Goal: Information Seeking & Learning: Learn about a topic

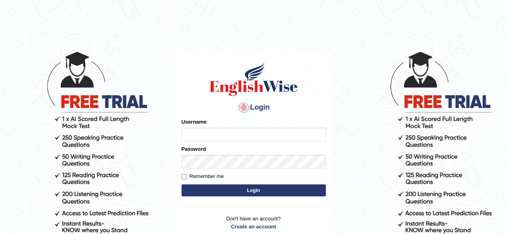
click at [239, 132] on input "Username" at bounding box center [253, 135] width 144 height 14
type input "amanjot96"
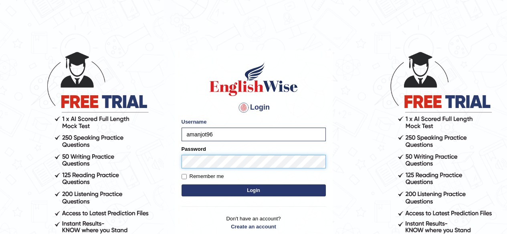
click at [181, 185] on button "Login" at bounding box center [253, 191] width 144 height 12
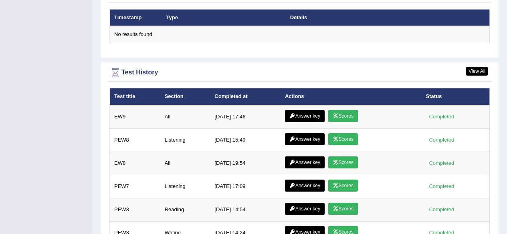
scroll to position [1041, 0]
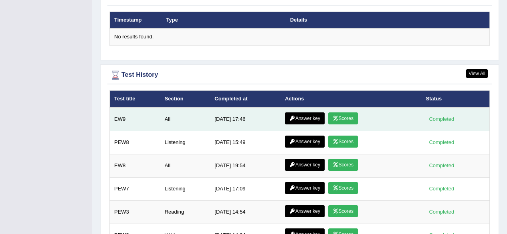
click at [312, 117] on link "Answer key" at bounding box center [305, 119] width 40 height 12
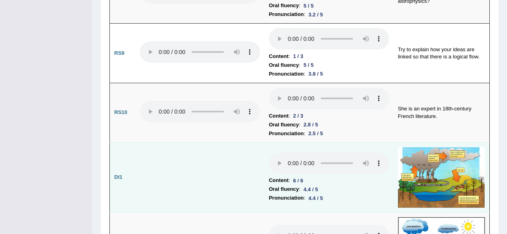
scroll to position [1172, 0]
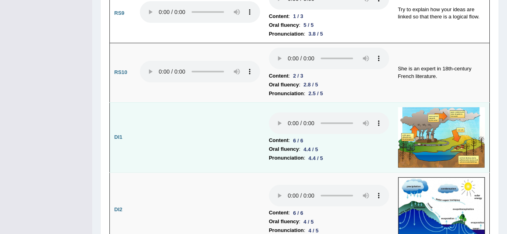
click at [457, 123] on img at bounding box center [441, 137] width 87 height 61
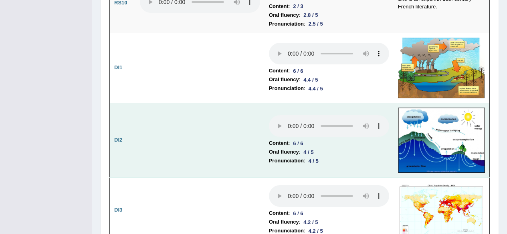
scroll to position [1252, 0]
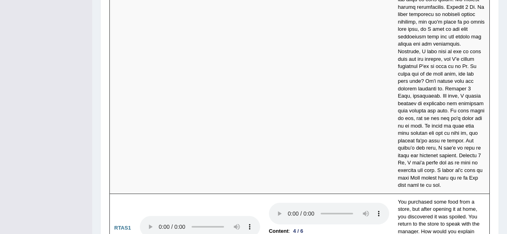
scroll to position [3125, 0]
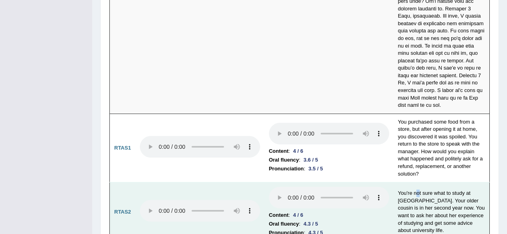
click at [420, 183] on td "You're not sure what to study at university. Your older cousin is in her second…" at bounding box center [441, 213] width 96 height 60
click at [419, 183] on td "You're not sure what to study at university. Your older cousin is in her second…" at bounding box center [441, 213] width 96 height 60
click at [408, 183] on td "You're not sure what to study at university. Your older cousin is in her second…" at bounding box center [441, 213] width 96 height 60
drag, startPoint x: 397, startPoint y: 143, endPoint x: 403, endPoint y: 141, distance: 6.6
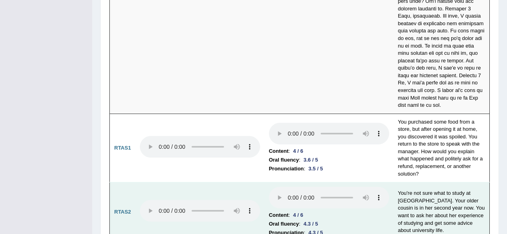
click at [398, 183] on td "You're not sure what to study at university. Your older cousin is in her second…" at bounding box center [441, 213] width 96 height 60
drag, startPoint x: 397, startPoint y: 144, endPoint x: 421, endPoint y: 153, distance: 25.6
click at [421, 183] on td "You're not sure what to study at university. Your older cousin is in her second…" at bounding box center [441, 213] width 96 height 60
drag, startPoint x: 421, startPoint y: 150, endPoint x: 437, endPoint y: 159, distance: 18.7
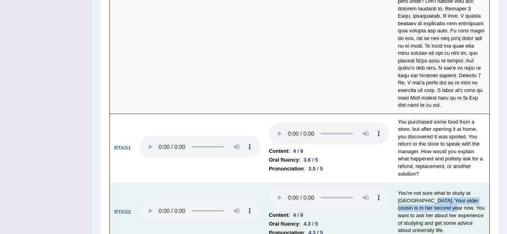
click at [437, 183] on td "You're not sure what to study at university. Your older cousin is in her second…" at bounding box center [441, 213] width 96 height 60
click at [425, 183] on td "You're not sure what to study at university. Your older cousin is in her second…" at bounding box center [441, 213] width 96 height 60
drag, startPoint x: 422, startPoint y: 153, endPoint x: 439, endPoint y: 158, distance: 18.4
click at [439, 183] on td "You're not sure what to study at university. Your older cousin is in her second…" at bounding box center [441, 213] width 96 height 60
click at [426, 183] on td "You're not sure what to study at university. Your older cousin is in her second…" at bounding box center [441, 213] width 96 height 60
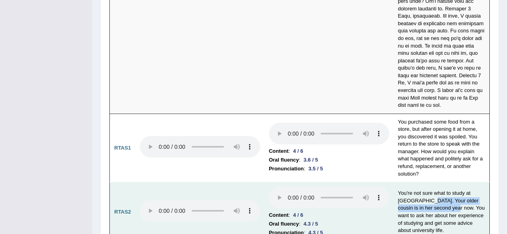
drag, startPoint x: 421, startPoint y: 151, endPoint x: 440, endPoint y: 157, distance: 19.9
click at [440, 183] on td "You're not sure what to study at university. Your older cousin is in her second…" at bounding box center [441, 213] width 96 height 60
click at [422, 183] on td "You're not sure what to study at university. Your older cousin is in her second…" at bounding box center [441, 213] width 96 height 60
drag, startPoint x: 422, startPoint y: 152, endPoint x: 436, endPoint y: 151, distance: 13.6
click at [432, 183] on td "You're not sure what to study at university. Your older cousin is in her second…" at bounding box center [441, 213] width 96 height 60
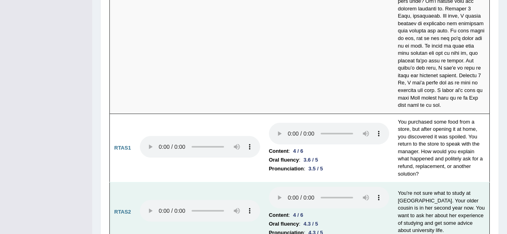
click at [437, 183] on td "You're not sure what to study at university. Your older cousin is in her second…" at bounding box center [441, 213] width 96 height 60
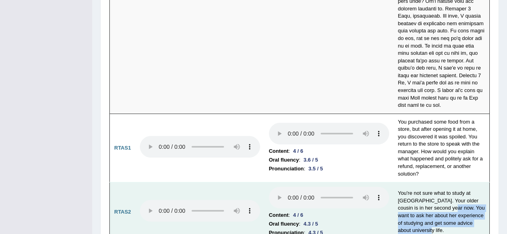
drag, startPoint x: 438, startPoint y: 160, endPoint x: 452, endPoint y: 182, distance: 25.8
click at [452, 183] on td "You're not sure what to study at university. Your older cousin is in her second…" at bounding box center [441, 213] width 96 height 60
click at [426, 183] on td "You're not sure what to study at university. Your older cousin is in her second…" at bounding box center [441, 213] width 96 height 60
drag, startPoint x: 440, startPoint y: 158, endPoint x: 480, endPoint y: 167, distance: 41.0
click at [480, 183] on td "You're not sure what to study at university. Your older cousin is in her second…" at bounding box center [441, 213] width 96 height 60
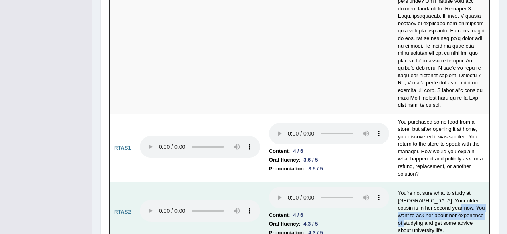
click at [471, 183] on td "You're not sure what to study at university. Your older cousin is in her second…" at bounding box center [441, 213] width 96 height 60
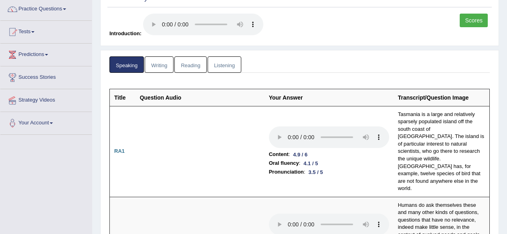
scroll to position [0, 0]
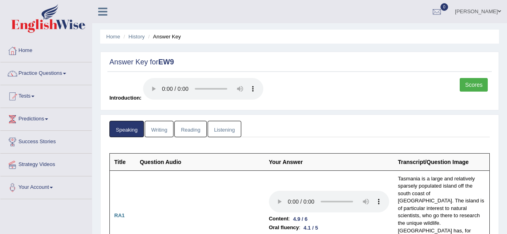
click at [156, 134] on link "Writing" at bounding box center [159, 129] width 29 height 16
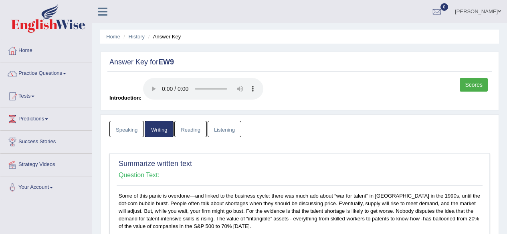
click at [186, 136] on link "Reading" at bounding box center [190, 129] width 32 height 16
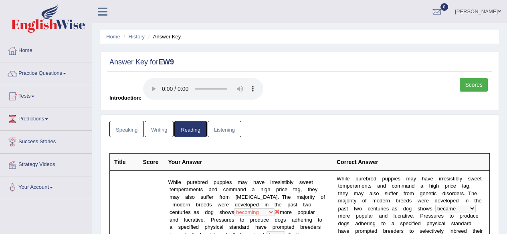
click at [216, 130] on link "Listening" at bounding box center [224, 129] width 34 height 16
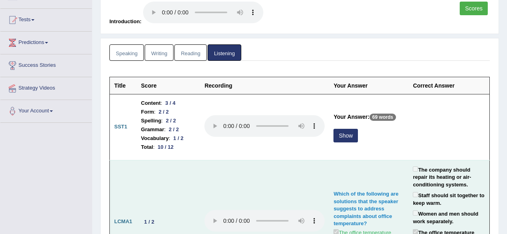
scroll to position [80, 0]
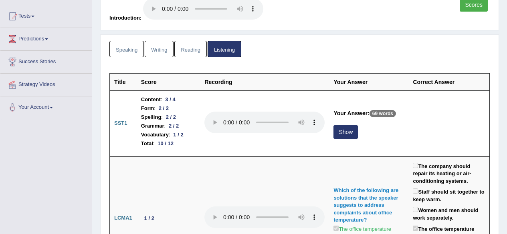
click at [180, 47] on link "Reading" at bounding box center [190, 49] width 32 height 16
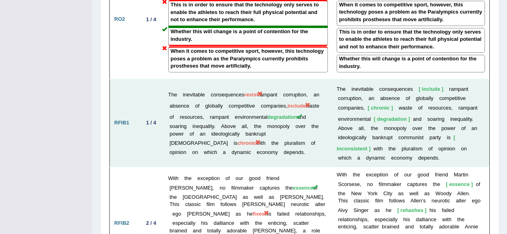
scroll to position [1241, 0]
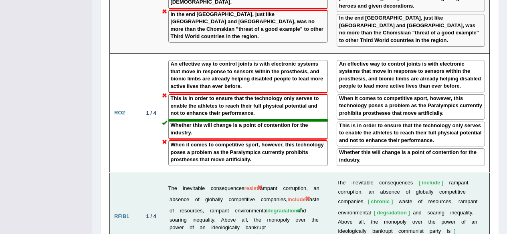
click at [206, 173] on td "The inevitable consequences resist rampant corruption, an absence of globally c…" at bounding box center [248, 217] width 168 height 88
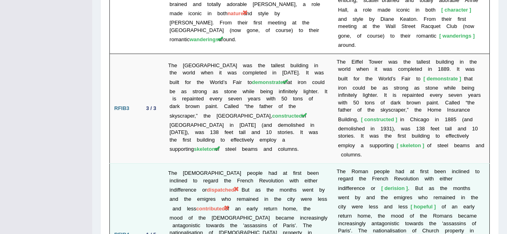
scroll to position [1602, 0]
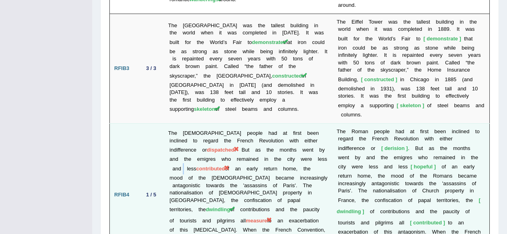
click at [181, 123] on td "The Roman people had at first been inclined to regard the French Revolution wit…" at bounding box center [248, 194] width 168 height 143
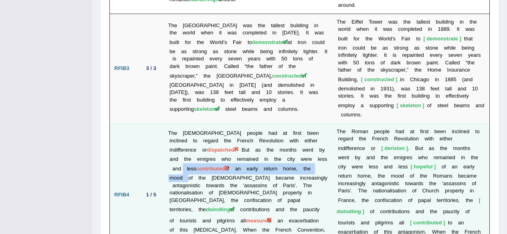
click at [181, 123] on td "The Roman people had at first been inclined to regard the French Revolution wit…" at bounding box center [248, 194] width 168 height 143
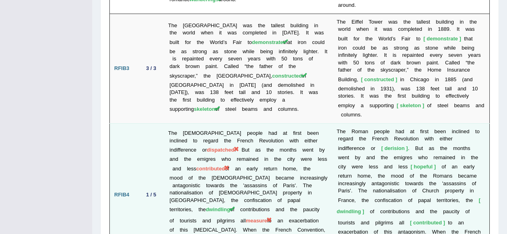
click at [175, 148] on td "The Roman people had at first been inclined to regard the French Revolution wit…" at bounding box center [248, 194] width 168 height 143
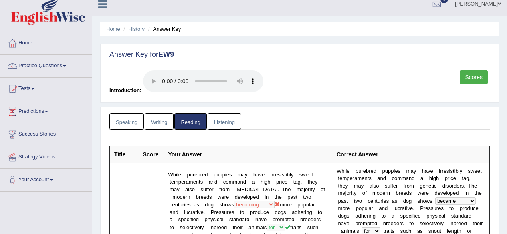
scroll to position [0, 0]
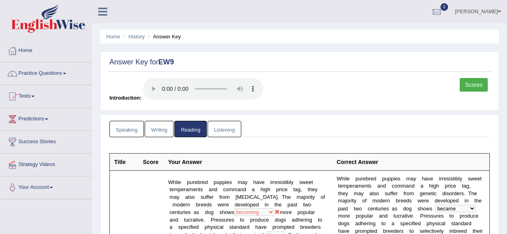
click at [220, 129] on link "Listening" at bounding box center [224, 129] width 34 height 16
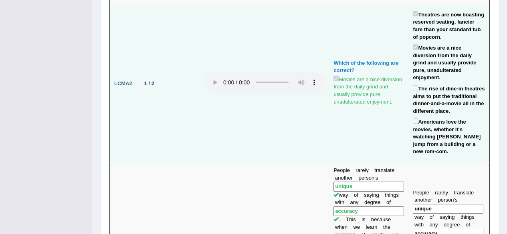
scroll to position [280, 0]
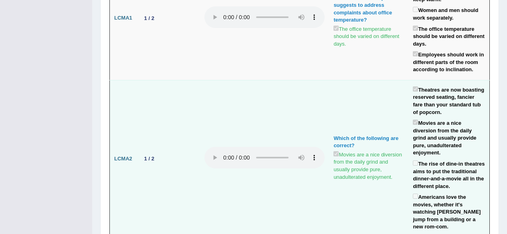
drag, startPoint x: 116, startPoint y: 151, endPoint x: 121, endPoint y: 150, distance: 5.3
click at [117, 156] on b "LCMA2" at bounding box center [123, 159] width 18 height 6
click at [121, 156] on b "LCMA2" at bounding box center [123, 159] width 18 height 6
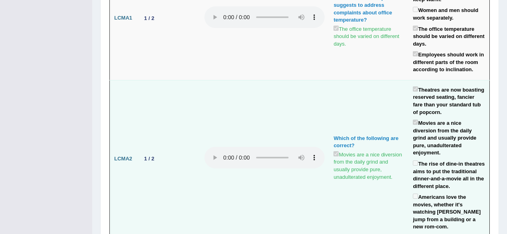
click at [148, 154] on td "1 / 2" at bounding box center [169, 158] width 64 height 157
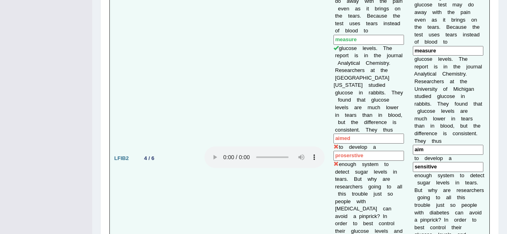
scroll to position [921, 0]
click at [356, 150] on input "proserstive" at bounding box center [368, 155] width 70 height 10
click at [354, 150] on input "proserstive" at bounding box center [368, 155] width 70 height 10
click at [417, 172] on b "n" at bounding box center [418, 175] width 3 height 6
click at [422, 161] on input "sensitive" at bounding box center [447, 166] width 70 height 10
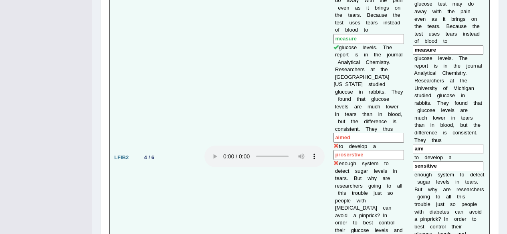
click at [422, 161] on input "sensitive" at bounding box center [447, 166] width 70 height 10
click at [355, 98] on td "People with diabetes may have to endure multiple, painful finger sticks every d…" at bounding box center [368, 157] width 79 height 455
click at [342, 133] on input "aimed" at bounding box center [368, 138] width 70 height 10
click at [380, 133] on input "aimed" at bounding box center [368, 138] width 70 height 10
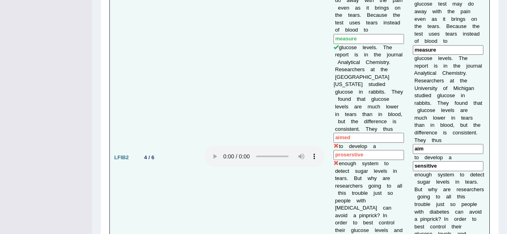
click at [376, 150] on input "proserstive" at bounding box center [368, 155] width 70 height 10
click at [365, 117] on td "People with diabetes may have to endure multiple, painful finger sticks every d…" at bounding box center [368, 157] width 79 height 455
click at [336, 150] on input "proserstive" at bounding box center [368, 155] width 70 height 10
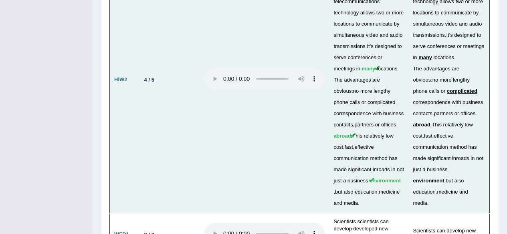
scroll to position [2749, 0]
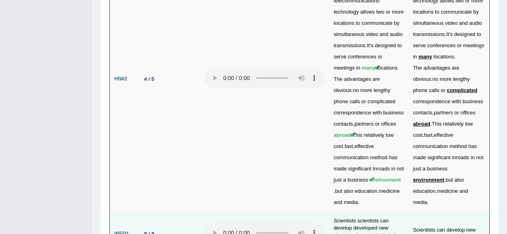
click at [408, 213] on td "Scientists can develop new elements in the laboratory." at bounding box center [448, 234] width 81 height 43
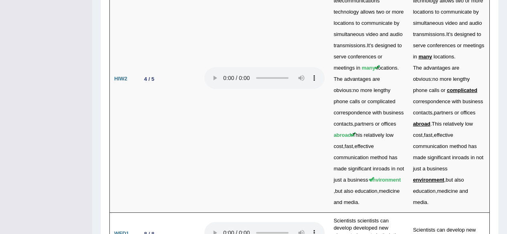
drag, startPoint x: 327, startPoint y: 117, endPoint x: 404, endPoint y: 141, distance: 80.9
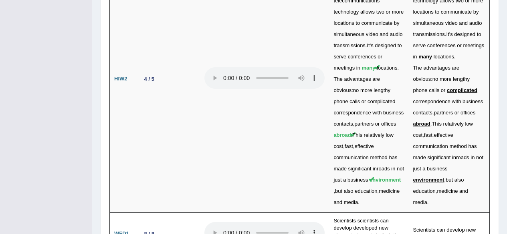
drag, startPoint x: 440, startPoint y: 138, endPoint x: 434, endPoint y: 137, distance: 5.7
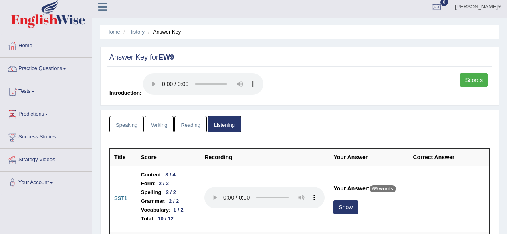
scroll to position [0, 0]
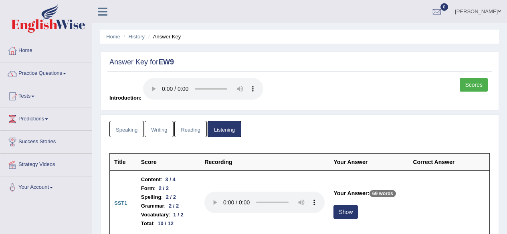
click at [154, 129] on link "Writing" at bounding box center [159, 129] width 29 height 16
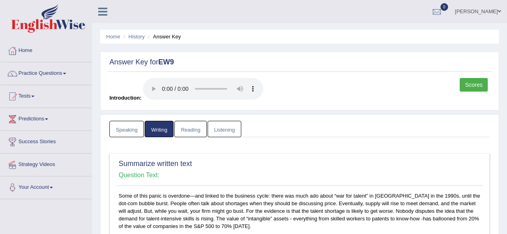
click at [184, 132] on link "Reading" at bounding box center [190, 129] width 32 height 16
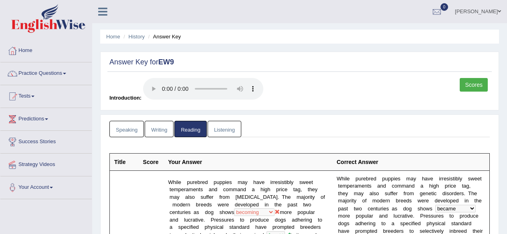
click at [237, 125] on link "Listening" at bounding box center [224, 129] width 34 height 16
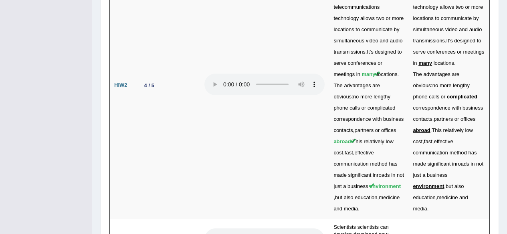
scroll to position [2749, 0]
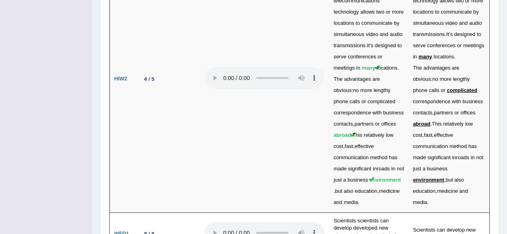
drag, startPoint x: 333, startPoint y: 122, endPoint x: 348, endPoint y: 125, distance: 15.2
drag, startPoint x: 353, startPoint y: 130, endPoint x: 355, endPoint y: 119, distance: 11.4
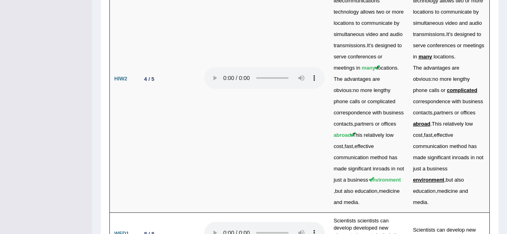
drag, startPoint x: 327, startPoint y: 123, endPoint x: 354, endPoint y: 124, distance: 26.9
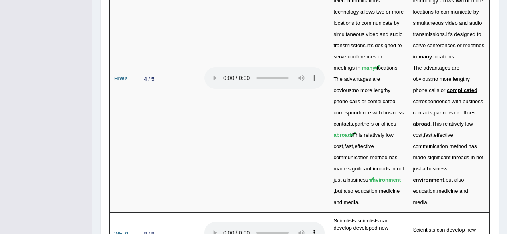
drag, startPoint x: 351, startPoint y: 138, endPoint x: 333, endPoint y: 122, distance: 24.7
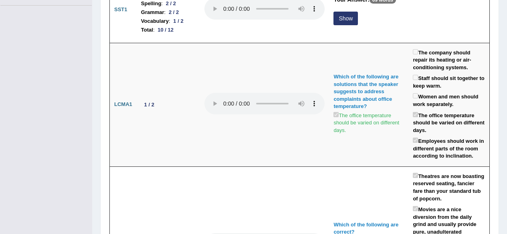
scroll to position [0, 0]
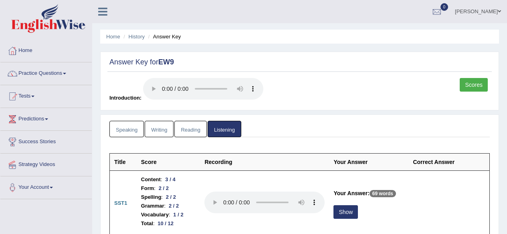
click at [194, 131] on link "Reading" at bounding box center [190, 129] width 32 height 16
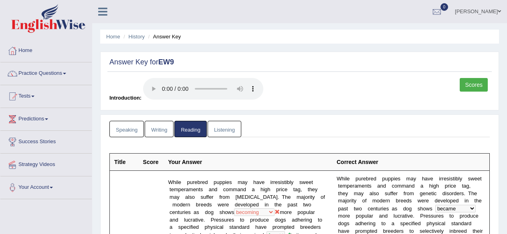
click at [119, 128] on link "Speaking" at bounding box center [126, 129] width 34 height 16
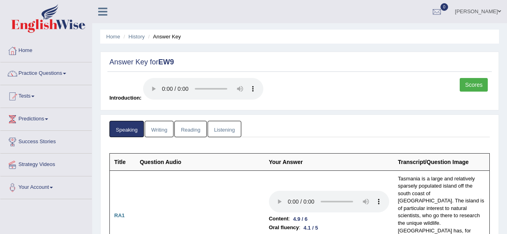
click at [192, 130] on link "Reading" at bounding box center [190, 129] width 32 height 16
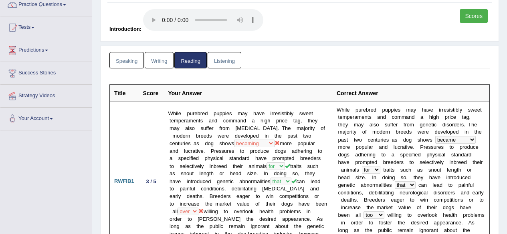
scroll to position [40, 0]
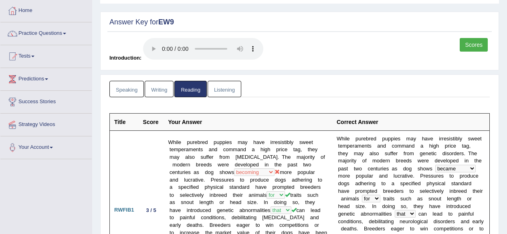
click at [231, 90] on link "Listening" at bounding box center [224, 89] width 34 height 16
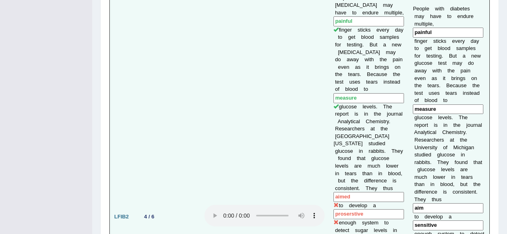
scroll to position [841, 0]
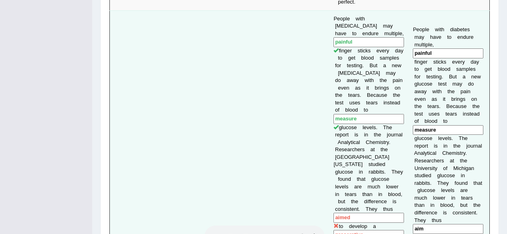
click at [339, 213] on input "aimed" at bounding box center [368, 218] width 70 height 10
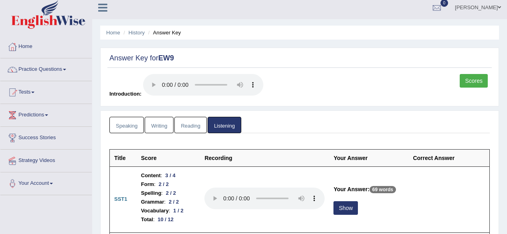
scroll to position [0, 0]
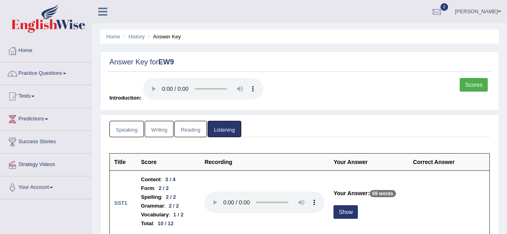
click at [135, 124] on link "Speaking" at bounding box center [126, 129] width 34 height 16
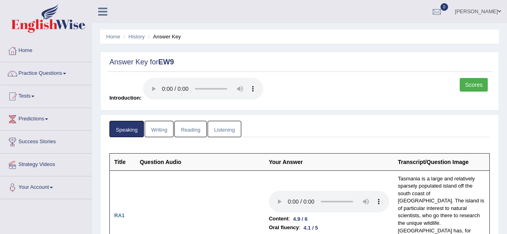
click at [185, 129] on link "Reading" at bounding box center [190, 129] width 32 height 16
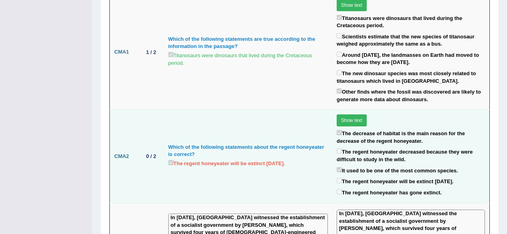
scroll to position [907, 0]
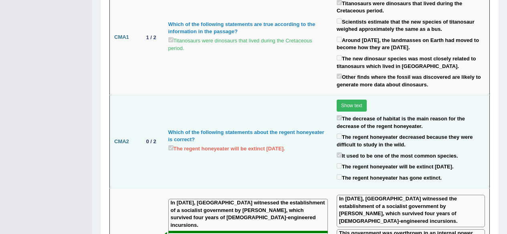
click at [269, 144] on label "The regent honeyeater will be extinct within 20 years." at bounding box center [226, 148] width 117 height 9
click at [368, 151] on label "It used to be one of the most common species." at bounding box center [396, 155] width 121 height 9
click at [347, 132] on label "The regent honeyeater decreased because they were difficult to study in the wil…" at bounding box center [410, 140] width 148 height 16
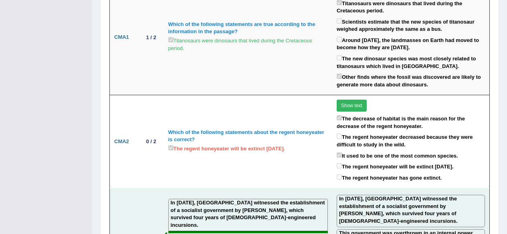
click at [351, 195] on div "In 1979, Grenada witnessed the establishment of a socialist government by Mauri…" at bounding box center [410, 211] width 148 height 32
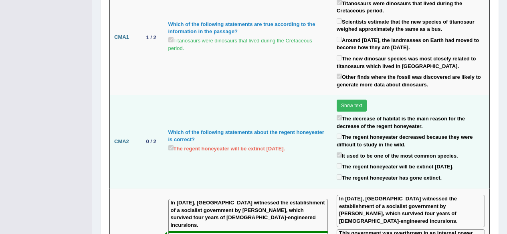
drag, startPoint x: 240, startPoint y: 123, endPoint x: 299, endPoint y: 121, distance: 58.9
click at [285, 144] on label "The regent honeyeater will be extinct within 20 years." at bounding box center [226, 148] width 117 height 9
click at [349, 132] on label "The regent honeyeater decreased because they were difficult to study in the wil…" at bounding box center [410, 140] width 148 height 16
click at [354, 162] on label "The regent honeyeater will be extinct within 20 years." at bounding box center [394, 166] width 117 height 9
click at [362, 151] on div "It used to be one of the most common species." at bounding box center [410, 156] width 148 height 11
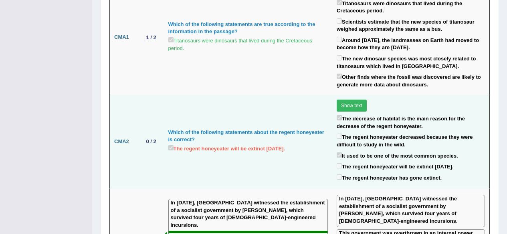
click at [343, 100] on button "Show text" at bounding box center [351, 106] width 30 height 12
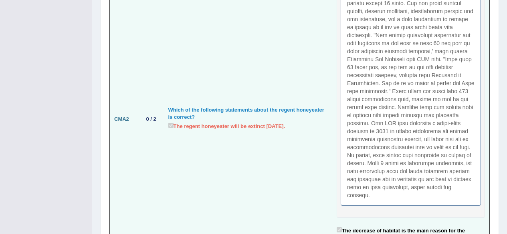
scroll to position [1067, 0]
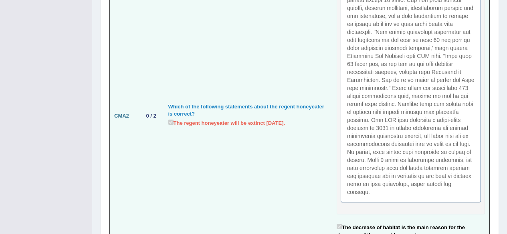
click at [178, 103] on div "Which of the following statements about the regent honeyeater is correct?" at bounding box center [247, 110] width 159 height 15
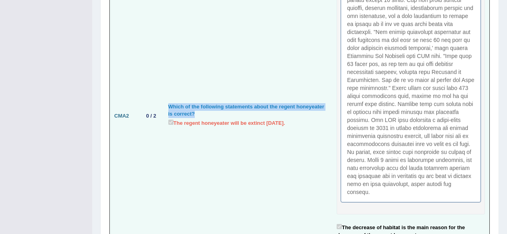
click at [178, 103] on div "Which of the following statements about the regent honeyeater is correct?" at bounding box center [247, 110] width 159 height 15
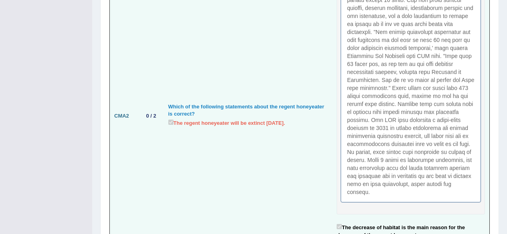
click at [209, 101] on td "Which of the following statements about the regent honeyeater is correct? The r…" at bounding box center [248, 116] width 168 height 362
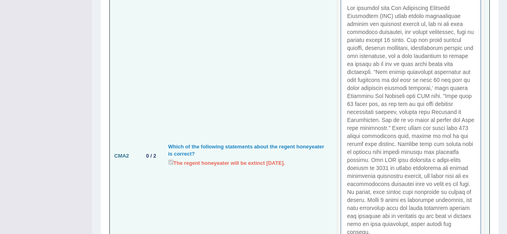
scroll to position [987, 0]
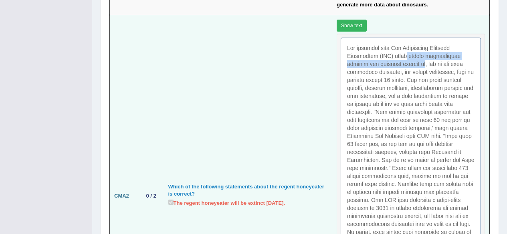
drag, startPoint x: 401, startPoint y: 30, endPoint x: 400, endPoint y: 41, distance: 10.4
click at [400, 41] on div at bounding box center [410, 160] width 139 height 244
click at [410, 38] on div at bounding box center [410, 160] width 139 height 244
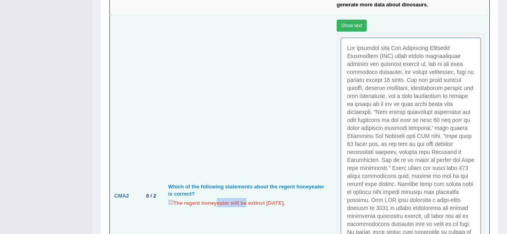
drag, startPoint x: 233, startPoint y: 168, endPoint x: 245, endPoint y: 166, distance: 11.8
click at [245, 198] on label "The regent honeyeater will be extinct within 20 years." at bounding box center [226, 202] width 117 height 9
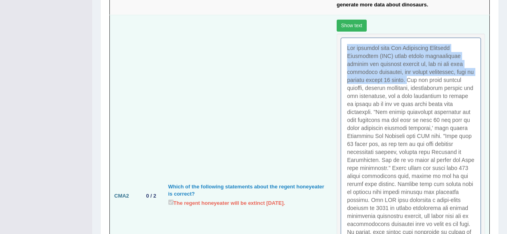
drag, startPoint x: 382, startPoint y: 56, endPoint x: 340, endPoint y: 14, distance: 58.9
click at [341, 38] on div at bounding box center [410, 160] width 139 height 244
drag, startPoint x: 261, startPoint y: 169, endPoint x: 174, endPoint y: 171, distance: 86.9
click at [174, 198] on div "The regent honeyeater will be extinct within 20 years." at bounding box center [247, 203] width 159 height 11
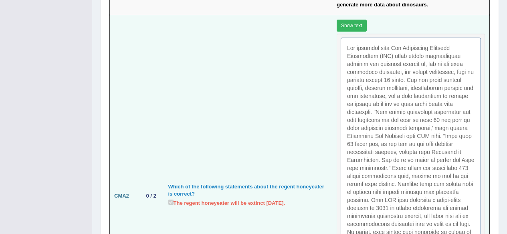
click at [199, 179] on td "Which of the following statements about the regent honeyeater is correct? The r…" at bounding box center [248, 196] width 168 height 362
click at [411, 38] on div at bounding box center [410, 160] width 139 height 244
click at [412, 38] on div at bounding box center [410, 160] width 139 height 244
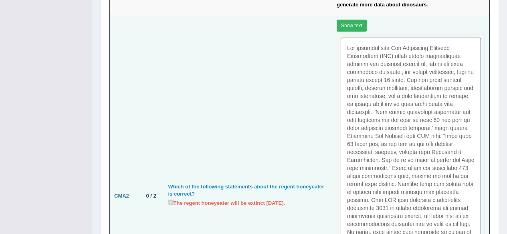
click at [307, 64] on td "Which of the following statements about the regent honeyeater is correct? The r…" at bounding box center [248, 196] width 168 height 362
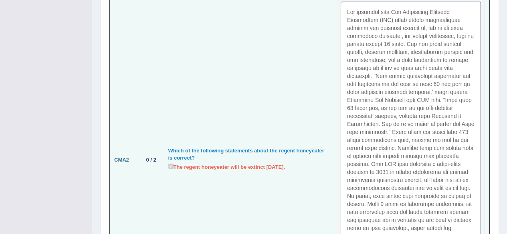
scroll to position [1027, 0]
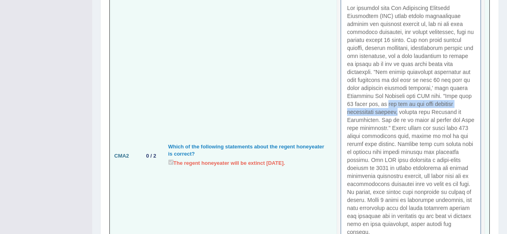
drag, startPoint x: 477, startPoint y: 77, endPoint x: 336, endPoint y: 76, distance: 141.7
click at [341, 76] on div at bounding box center [410, 120] width 139 height 244
drag, startPoint x: 343, startPoint y: 76, endPoint x: 476, endPoint y: 78, distance: 132.9
click at [476, 78] on div at bounding box center [410, 120] width 139 height 244
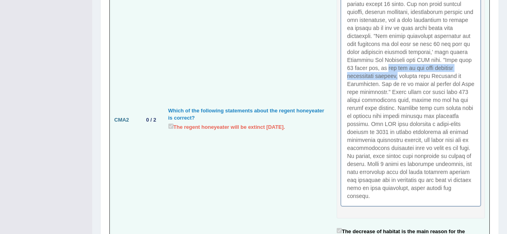
scroll to position [1067, 0]
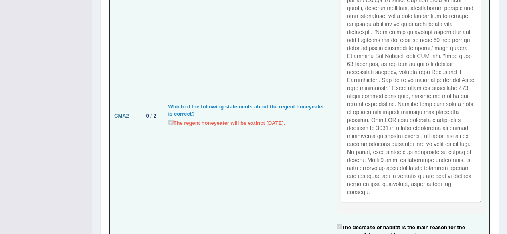
click at [469, 181] on td "Show text The decrease of habitat is the main reason for the decrease of the re…" at bounding box center [410, 116] width 157 height 362
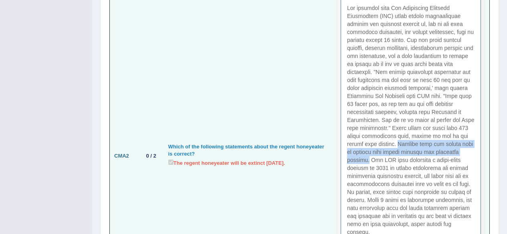
drag, startPoint x: 417, startPoint y: 111, endPoint x: 360, endPoint y: 127, distance: 59.1
click at [360, 127] on div at bounding box center [410, 120] width 139 height 244
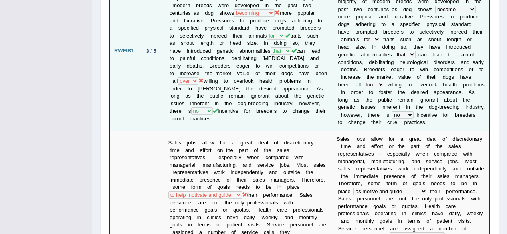
scroll to position [0, 0]
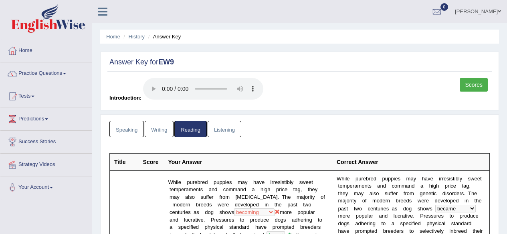
click at [128, 127] on link "Speaking" at bounding box center [126, 129] width 34 height 16
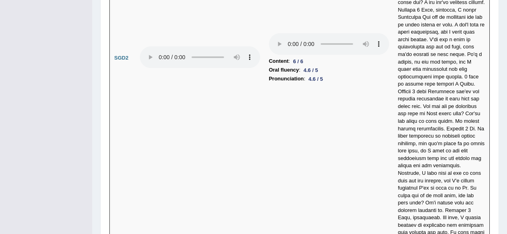
scroll to position [3125, 0]
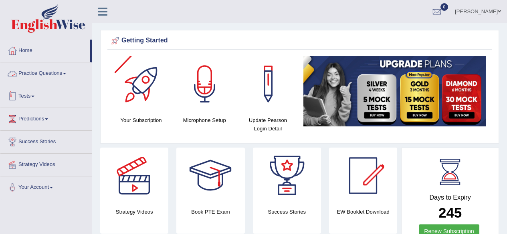
click at [60, 78] on link "Practice Questions" at bounding box center [45, 72] width 91 height 20
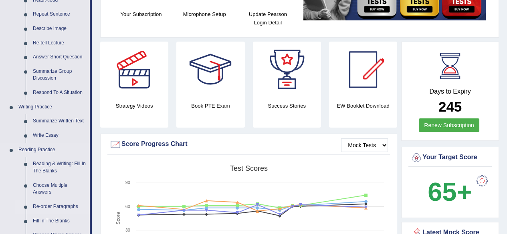
scroll to position [40, 0]
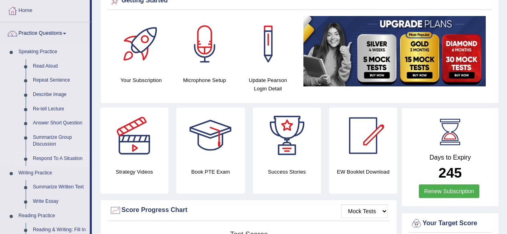
click at [56, 160] on link "Respond To A Situation" at bounding box center [59, 159] width 60 height 14
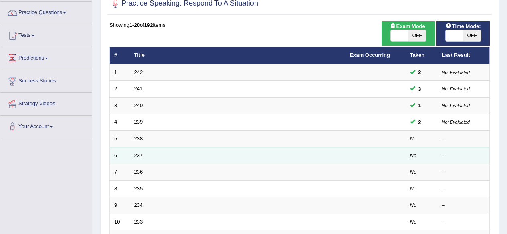
scroll to position [80, 0]
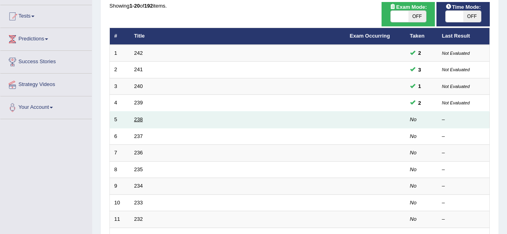
click at [140, 117] on link "238" at bounding box center [138, 120] width 9 height 6
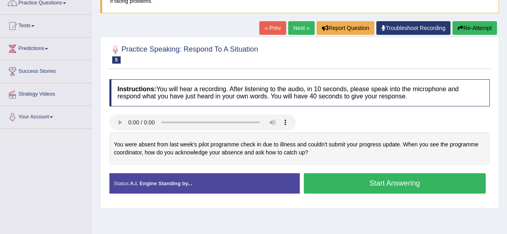
scroll to position [80, 0]
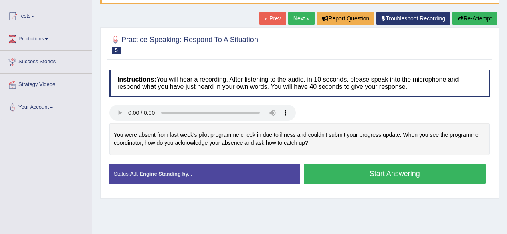
drag, startPoint x: 113, startPoint y: 136, endPoint x: 253, endPoint y: 131, distance: 139.8
click at [253, 131] on div "You were absent from last week's pilot programme check in due to illness and co…" at bounding box center [299, 139] width 380 height 32
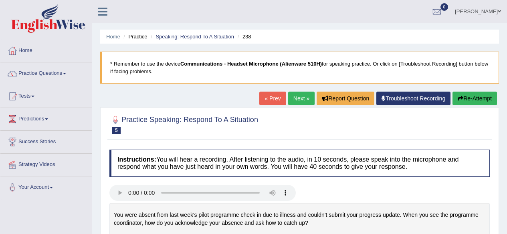
click at [291, 102] on link "Next »" at bounding box center [301, 99] width 26 height 14
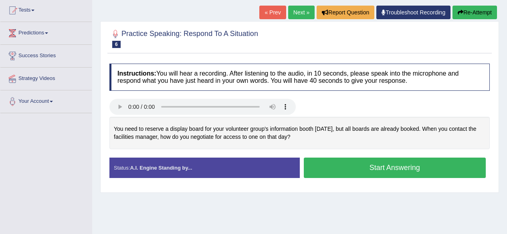
scroll to position [120, 0]
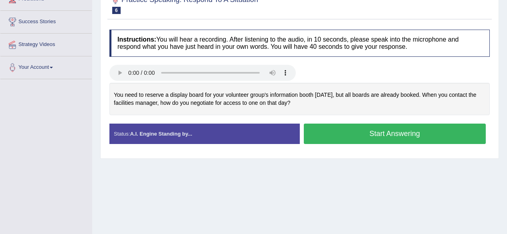
drag, startPoint x: 309, startPoint y: 102, endPoint x: 89, endPoint y: 92, distance: 220.0
click at [87, 92] on div "Toggle navigation Home Practice Questions Speaking Practice Read Aloud Repeat S…" at bounding box center [253, 88] width 507 height 416
click at [133, 95] on div "You need to reserve a display board for your volunteer group's information boot…" at bounding box center [299, 99] width 380 height 32
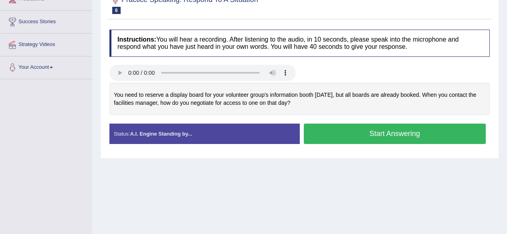
drag, startPoint x: 163, startPoint y: 36, endPoint x: 178, endPoint y: 47, distance: 19.0
click at [178, 47] on h4 "Instructions: You will hear a recording. After listening to the audio, in 10 se…" at bounding box center [299, 43] width 380 height 27
click at [384, 64] on div "Instructions: You will hear a recording. After listening to the audio, in 10 se…" at bounding box center [299, 90] width 384 height 129
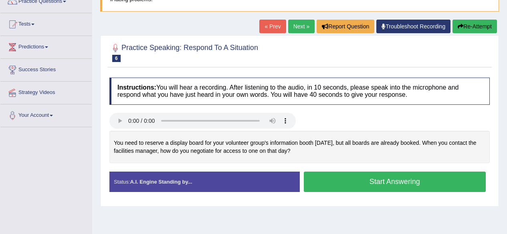
scroll to position [106, 0]
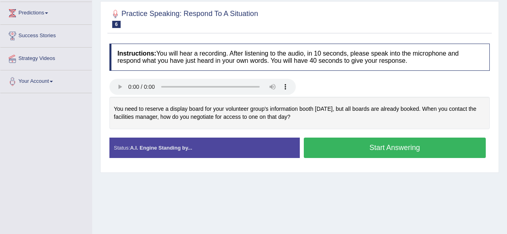
click at [328, 125] on div "You need to reserve a display board for your volunteer group's information boot…" at bounding box center [299, 113] width 380 height 32
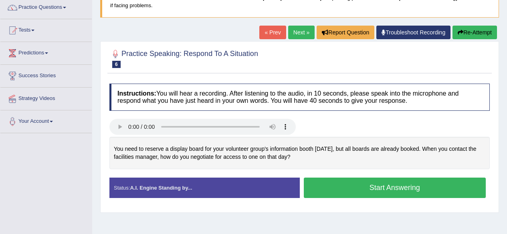
click at [338, 182] on button "Start Answering" at bounding box center [395, 188] width 182 height 20
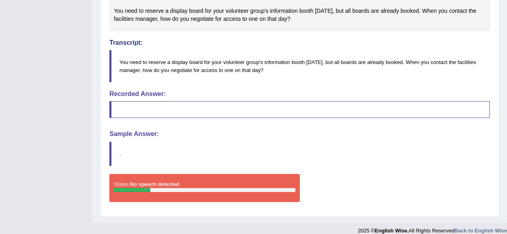
scroll to position [213, 0]
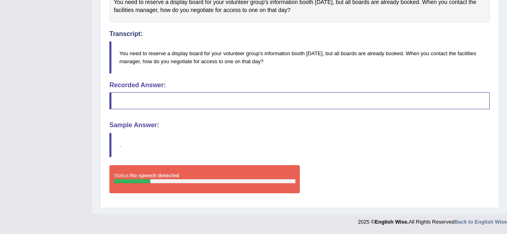
click at [115, 53] on blockquote "You need to reserve a display board for your volunteer group's information boot…" at bounding box center [299, 57] width 380 height 32
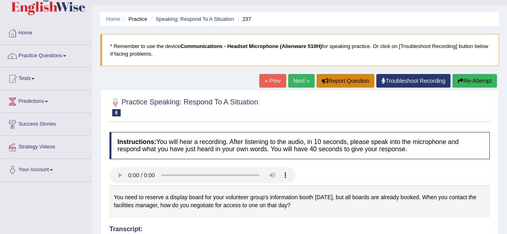
scroll to position [0, 0]
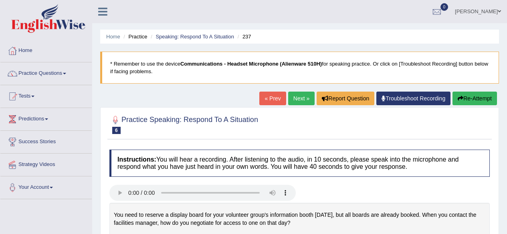
click at [297, 101] on link "Next »" at bounding box center [301, 99] width 26 height 14
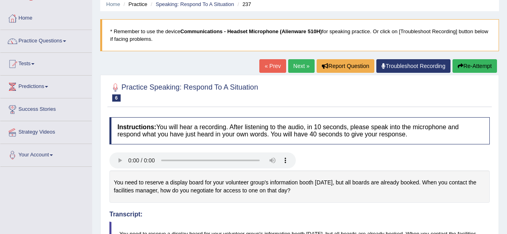
scroll to position [60, 0]
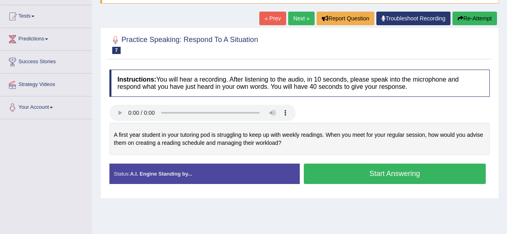
click at [205, 127] on div "A first year student in your tutoring pod is struggling to keep up with weekly …" at bounding box center [299, 139] width 380 height 32
drag, startPoint x: 150, startPoint y: 123, endPoint x: 126, endPoint y: 143, distance: 32.1
click at [150, 123] on div at bounding box center [202, 114] width 186 height 18
click at [296, 23] on link "Next »" at bounding box center [301, 19] width 26 height 14
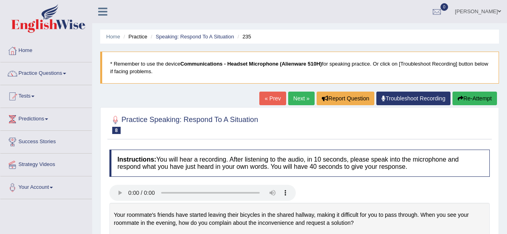
scroll to position [80, 0]
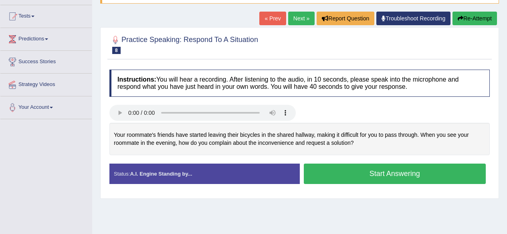
click at [299, 22] on link "Next »" at bounding box center [301, 19] width 26 height 14
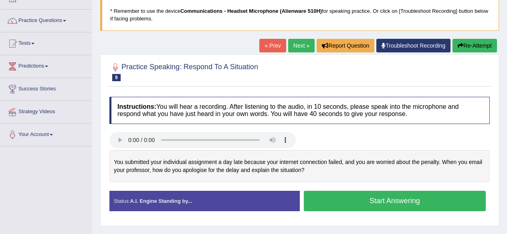
scroll to position [40, 0]
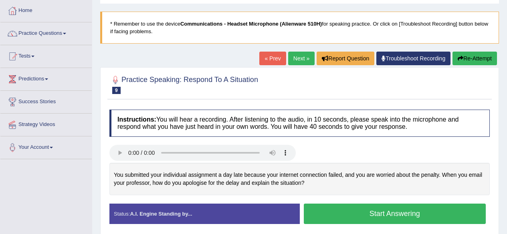
click at [299, 56] on link "Next »" at bounding box center [301, 59] width 26 height 14
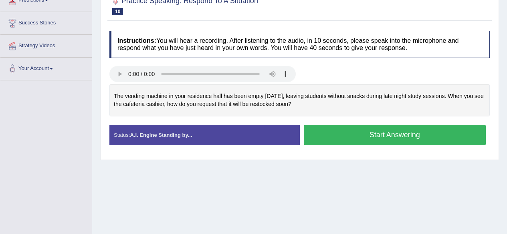
scroll to position [80, 0]
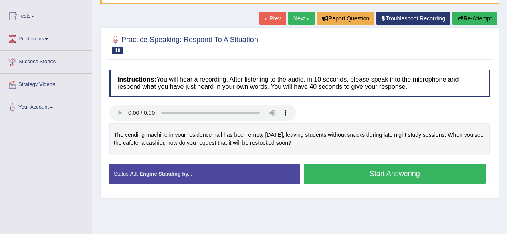
click at [299, 16] on link "Next »" at bounding box center [301, 19] width 26 height 14
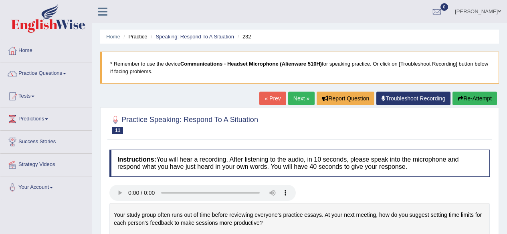
click at [259, 106] on div "« Prev Next » Report Question Troubleshoot Recording Re-Attempt" at bounding box center [378, 100] width 239 height 16
click at [270, 92] on link "« Prev" at bounding box center [272, 99] width 26 height 14
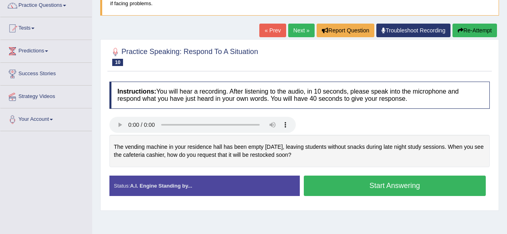
scroll to position [80, 0]
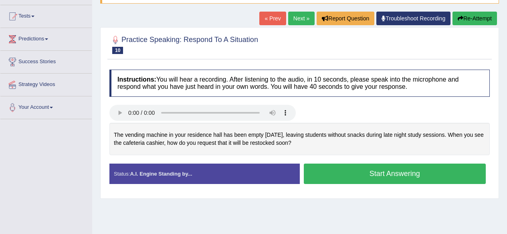
click at [294, 20] on link "Next »" at bounding box center [301, 19] width 26 height 14
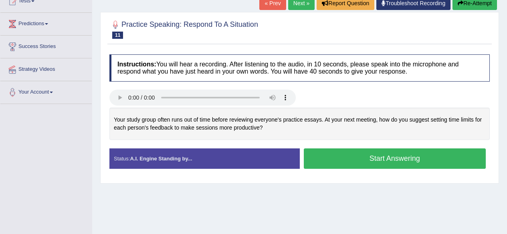
scroll to position [120, 0]
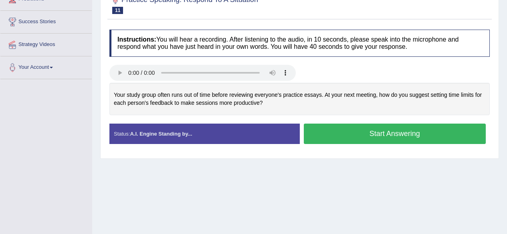
drag, startPoint x: 265, startPoint y: 101, endPoint x: 229, endPoint y: 99, distance: 35.3
click at [263, 101] on div "Your study group often runs out of time before reviewing everyone's practice es…" at bounding box center [299, 99] width 380 height 32
click at [181, 98] on div "Your study group often runs out of time before reviewing everyone's practice es…" at bounding box center [299, 99] width 380 height 32
drag, startPoint x: 276, startPoint y: 110, endPoint x: 268, endPoint y: 107, distance: 8.7
click at [268, 107] on div "Your study group often runs out of time before reviewing everyone's practice es…" at bounding box center [299, 99] width 380 height 32
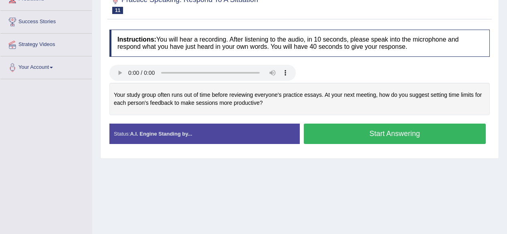
drag, startPoint x: 265, startPoint y: 105, endPoint x: 344, endPoint y: 84, distance: 81.4
click at [323, 86] on div "Your study group often runs out of time before reviewing everyone's practice es…" at bounding box center [299, 99] width 380 height 32
drag, startPoint x: 324, startPoint y: 86, endPoint x: 362, endPoint y: 99, distance: 40.0
click at [362, 99] on div "Your study group often runs out of time before reviewing everyone's practice es…" at bounding box center [299, 99] width 380 height 32
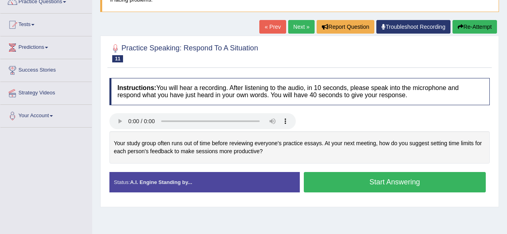
scroll to position [80, 0]
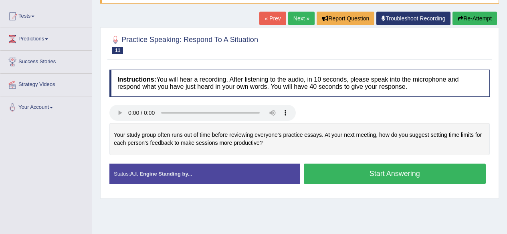
click at [291, 19] on link "Next »" at bounding box center [301, 19] width 26 height 14
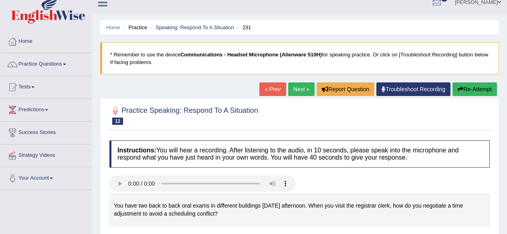
scroll to position [80, 0]
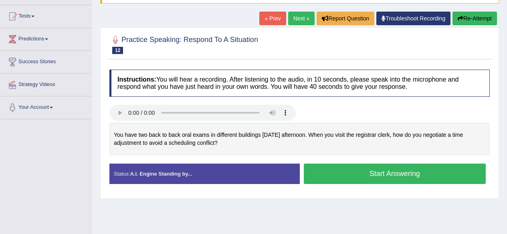
click at [269, 25] on link "« Prev" at bounding box center [272, 19] width 26 height 14
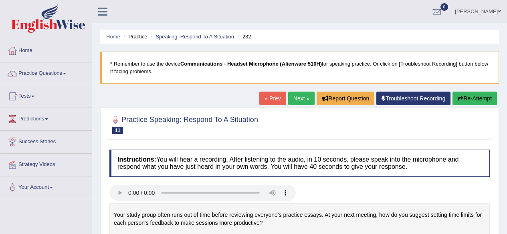
click at [259, 97] on link "« Prev" at bounding box center [272, 99] width 26 height 14
click at [261, 96] on link "« Prev" at bounding box center [272, 99] width 26 height 14
click at [289, 97] on link "Next »" at bounding box center [301, 99] width 26 height 14
click at [291, 98] on link "Next »" at bounding box center [301, 99] width 26 height 14
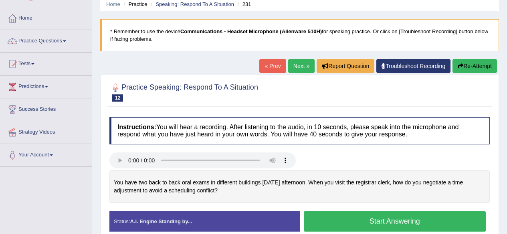
scroll to position [40, 0]
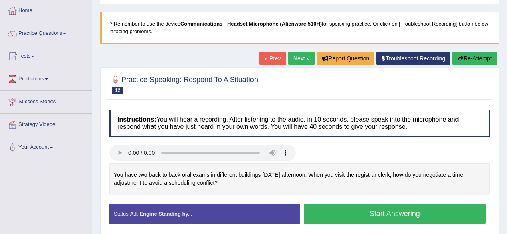
click at [297, 61] on link "Next »" at bounding box center [301, 59] width 26 height 14
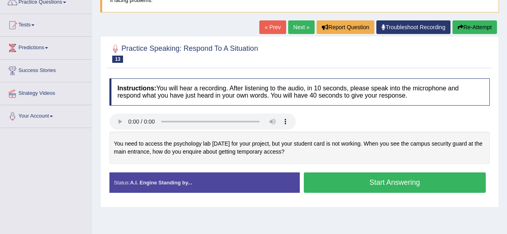
scroll to position [80, 0]
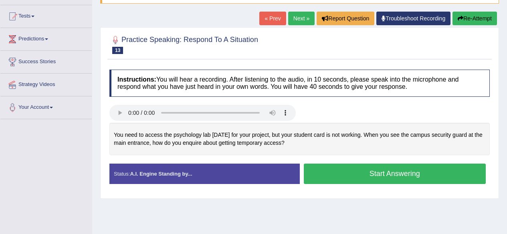
click at [277, 14] on link "« Prev" at bounding box center [272, 19] width 26 height 14
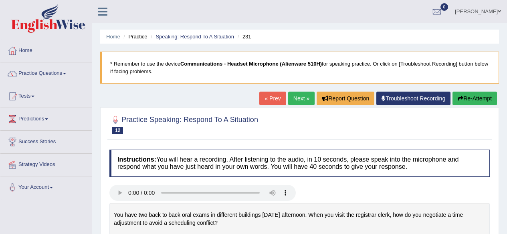
click at [293, 97] on link "Next »" at bounding box center [301, 99] width 26 height 14
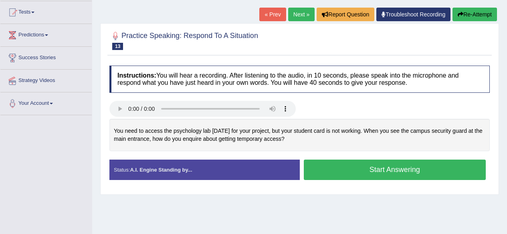
scroll to position [80, 0]
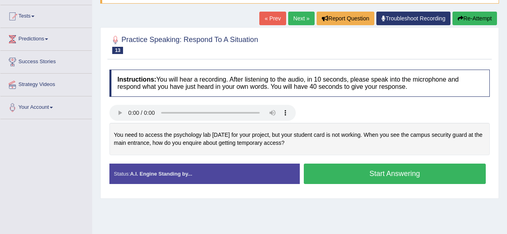
click at [298, 21] on link "Next »" at bounding box center [301, 19] width 26 height 14
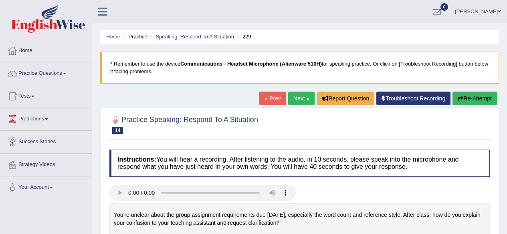
click at [301, 102] on link "Next »" at bounding box center [301, 99] width 26 height 14
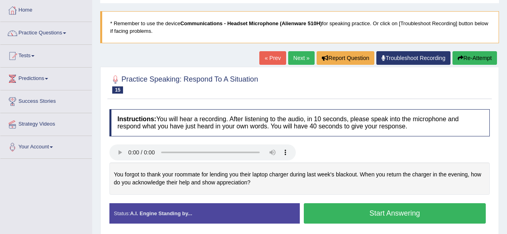
scroll to position [80, 0]
